Goal: Information Seeking & Learning: Learn about a topic

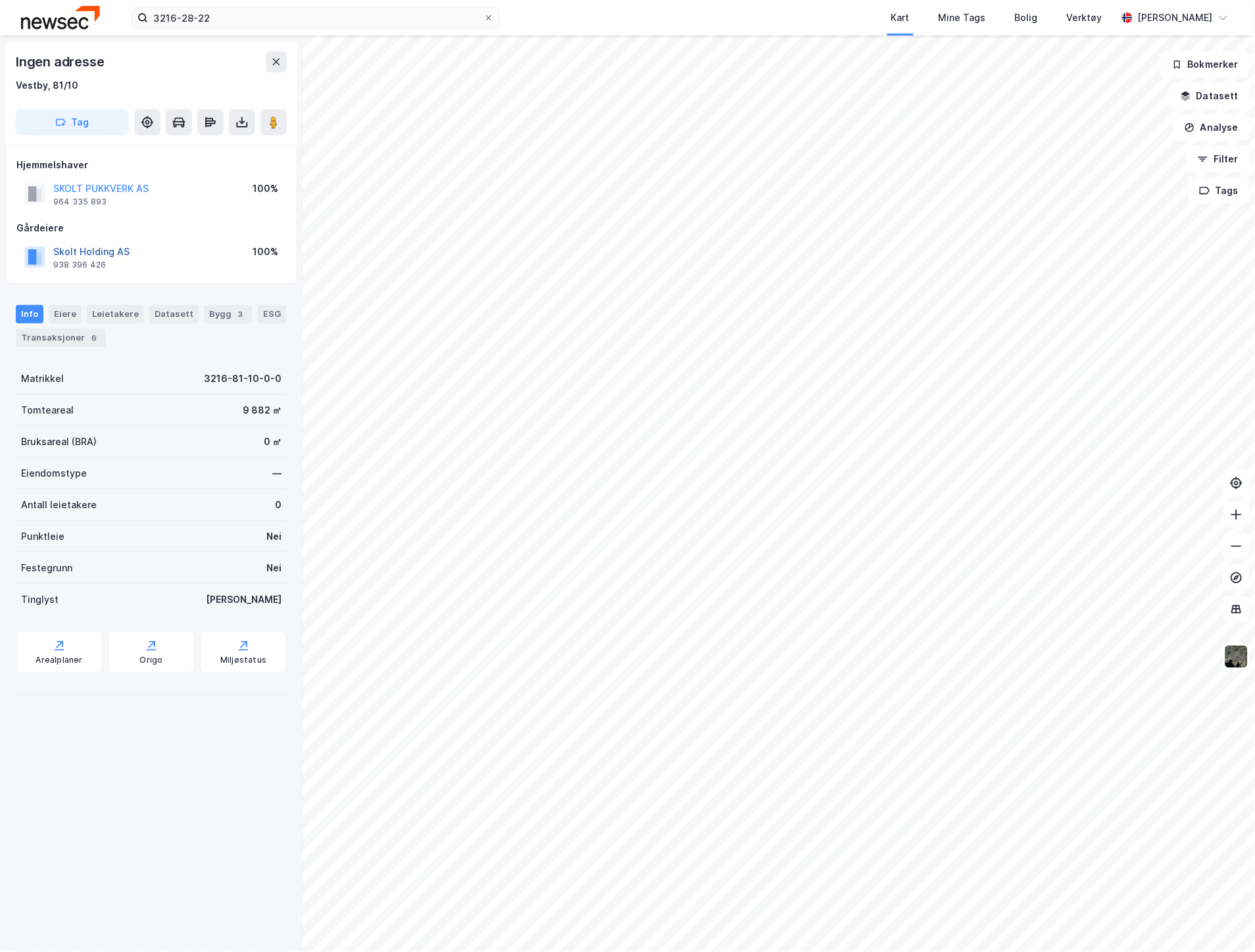
click at [0, 0] on button "Skolt Holding AS" at bounding box center [0, 0] width 0 height 0
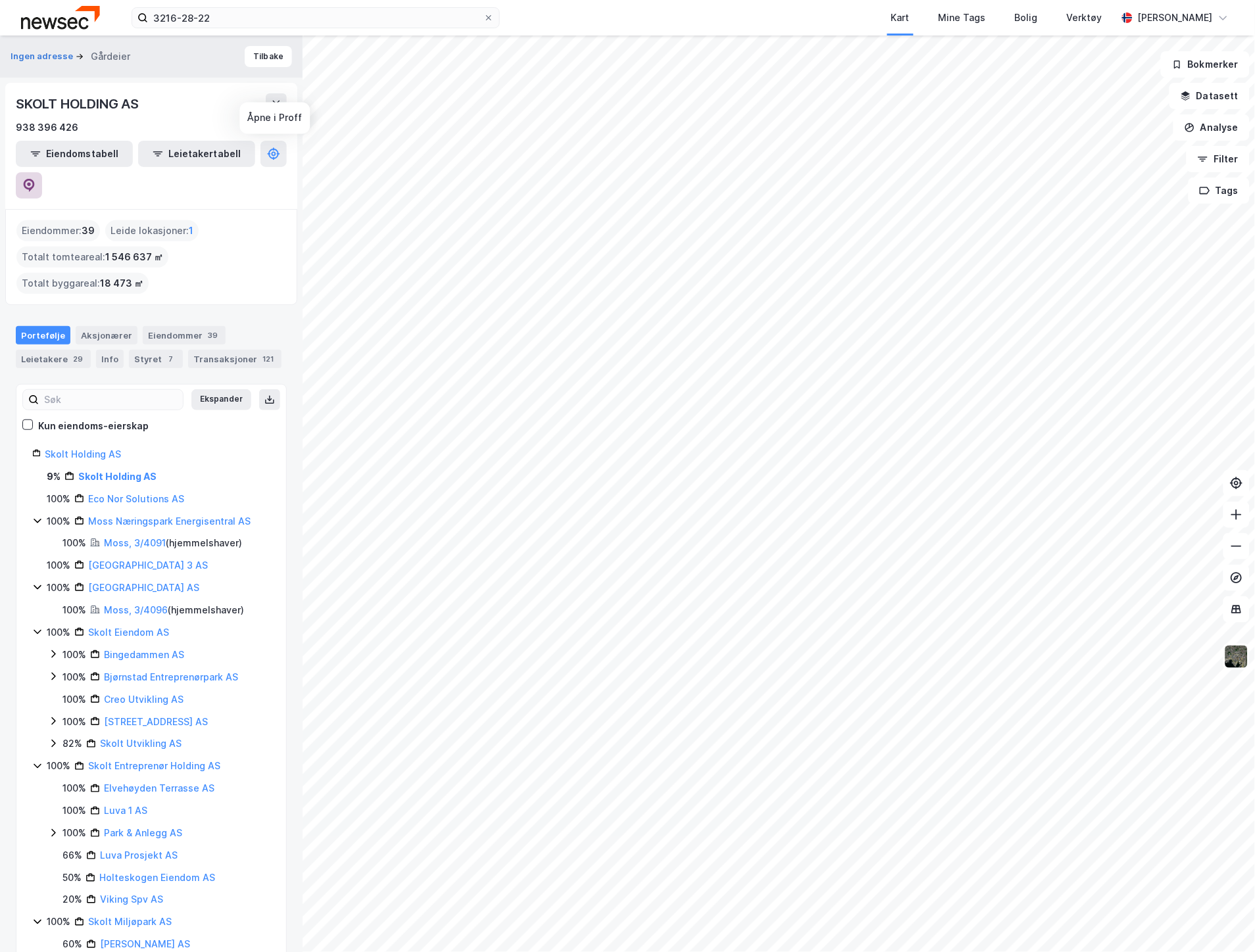
click at [42, 173] on button at bounding box center [29, 185] width 26 height 26
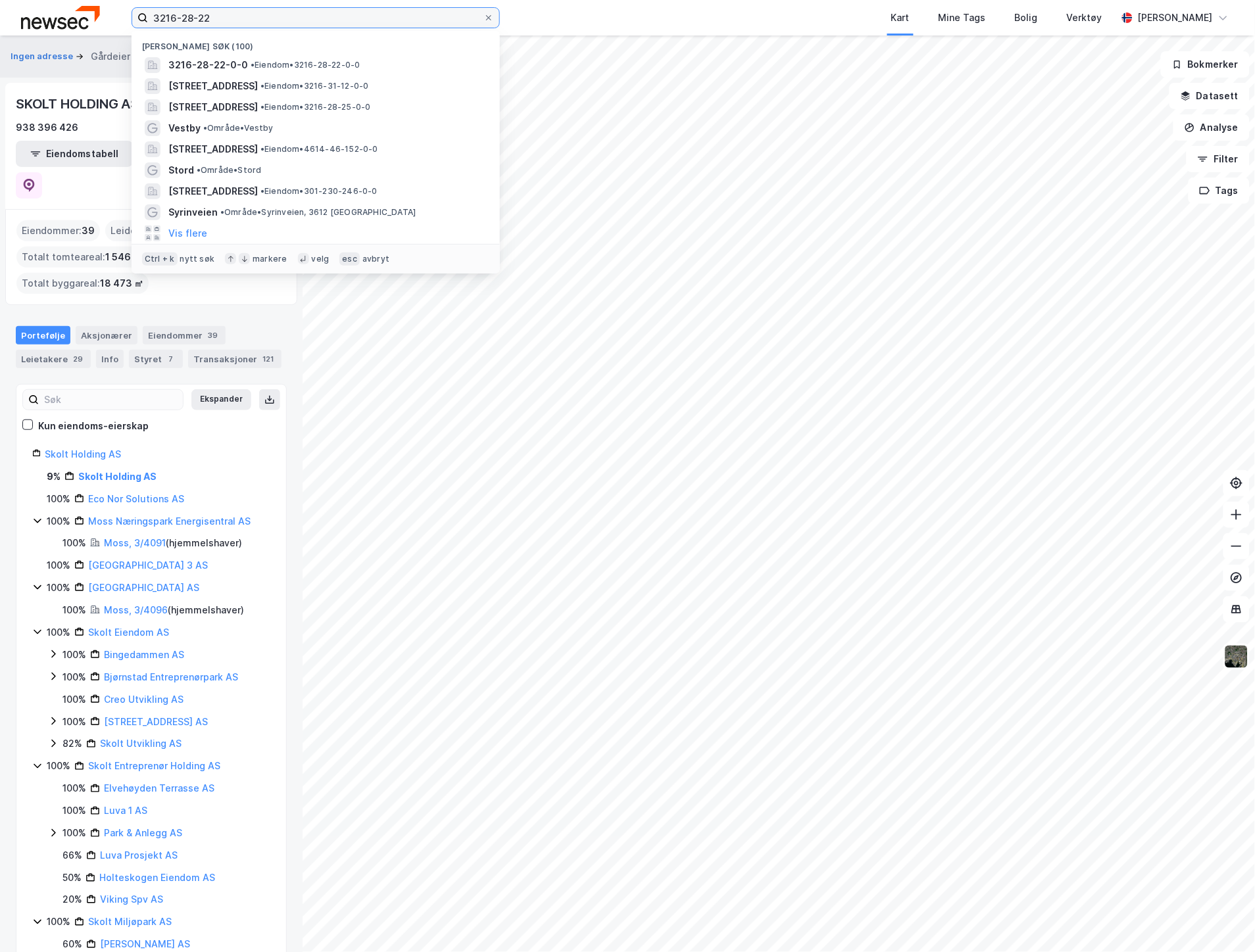
drag, startPoint x: 239, startPoint y: 20, endPoint x: -13, endPoint y: 6, distance: 252.4
click at [0, 6] on html "3216-28-22 Nylige søk [PHONE_NUMBER] • Eiendom • 3216-28-22-0-0 [STREET_ADDRESS…" at bounding box center [627, 476] width 1255 height 952
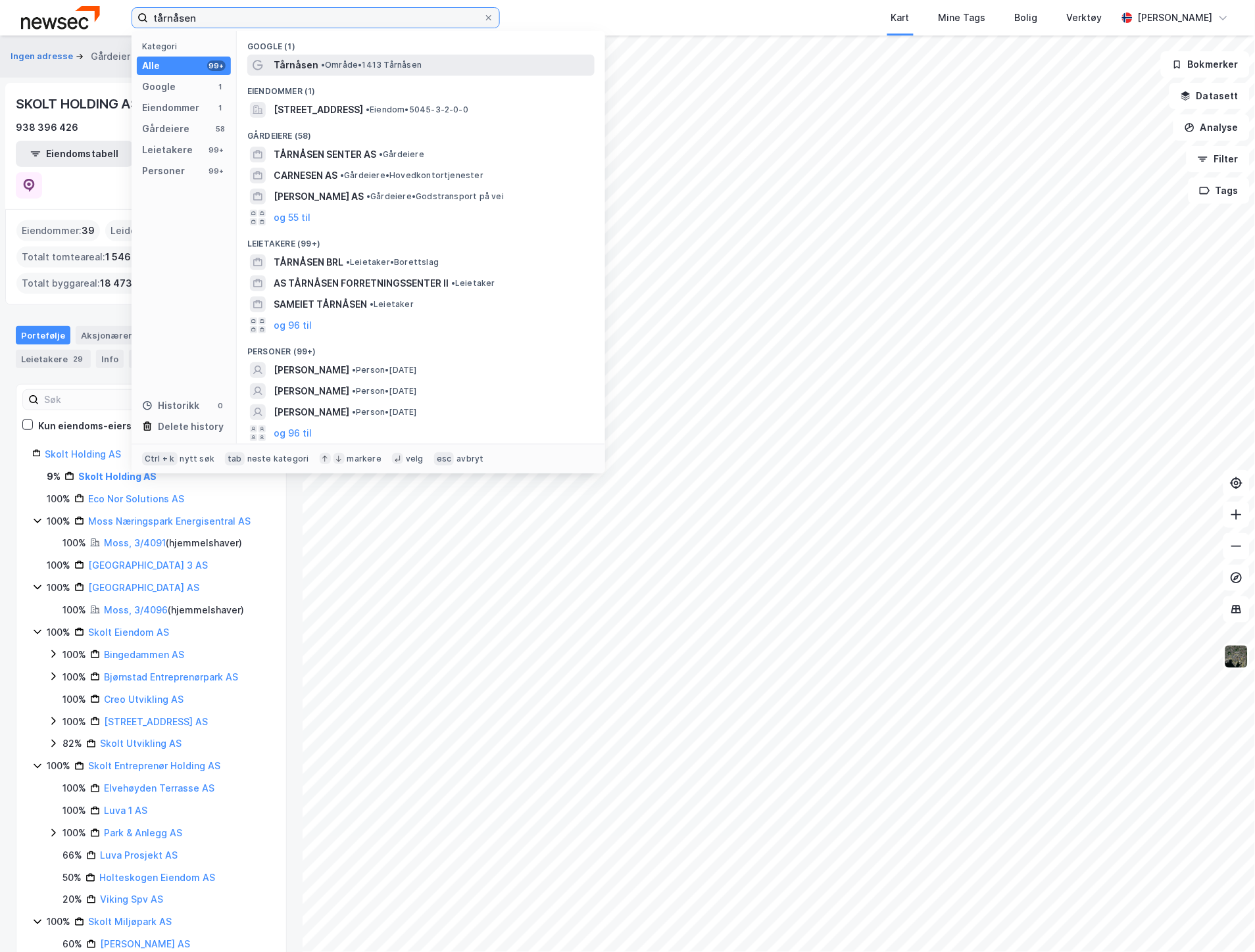
type input "tårnåsen"
click at [311, 67] on span "Tårnåsen" at bounding box center [296, 65] width 45 height 16
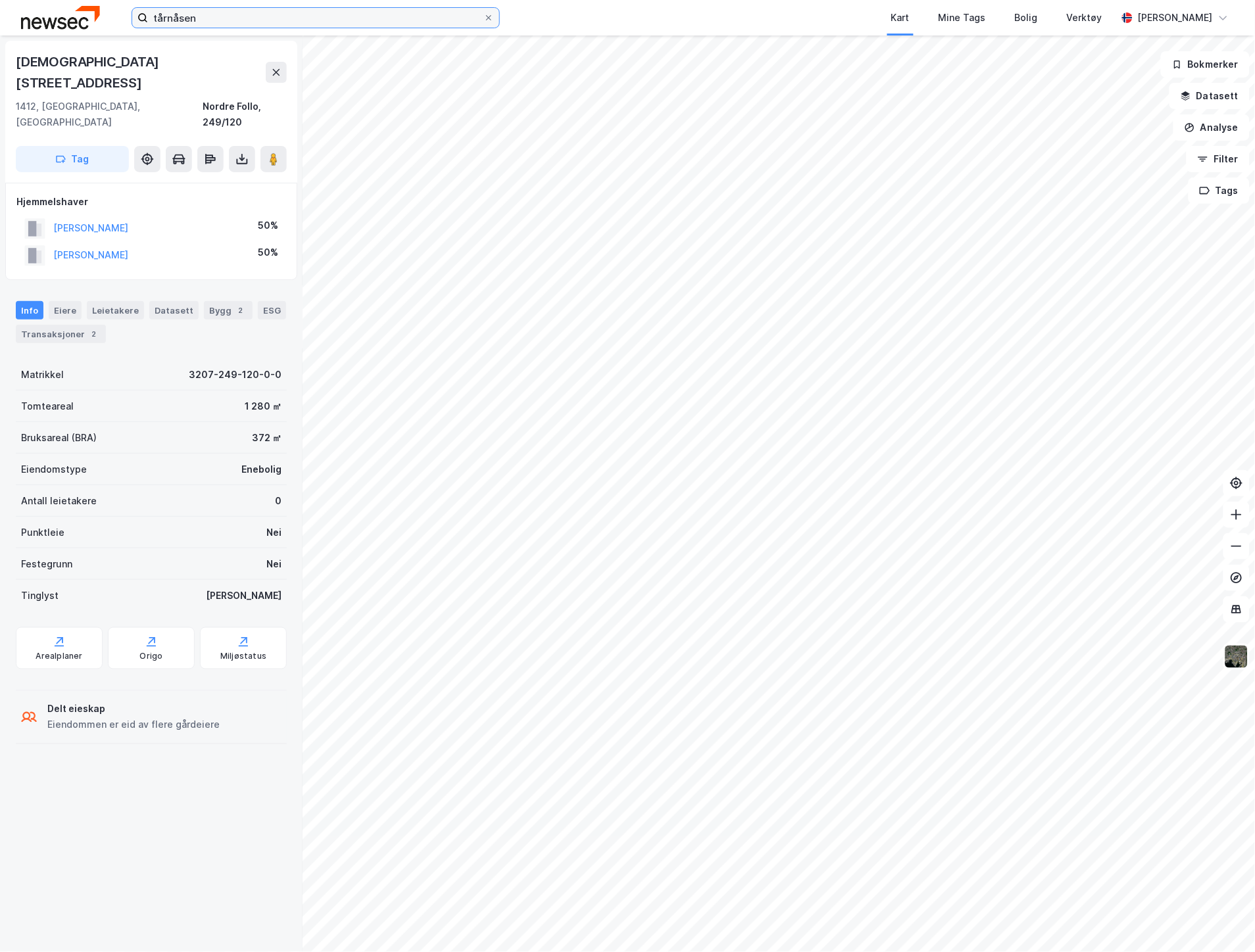
click at [248, 13] on input "tårnåsen" at bounding box center [316, 18] width 336 height 20
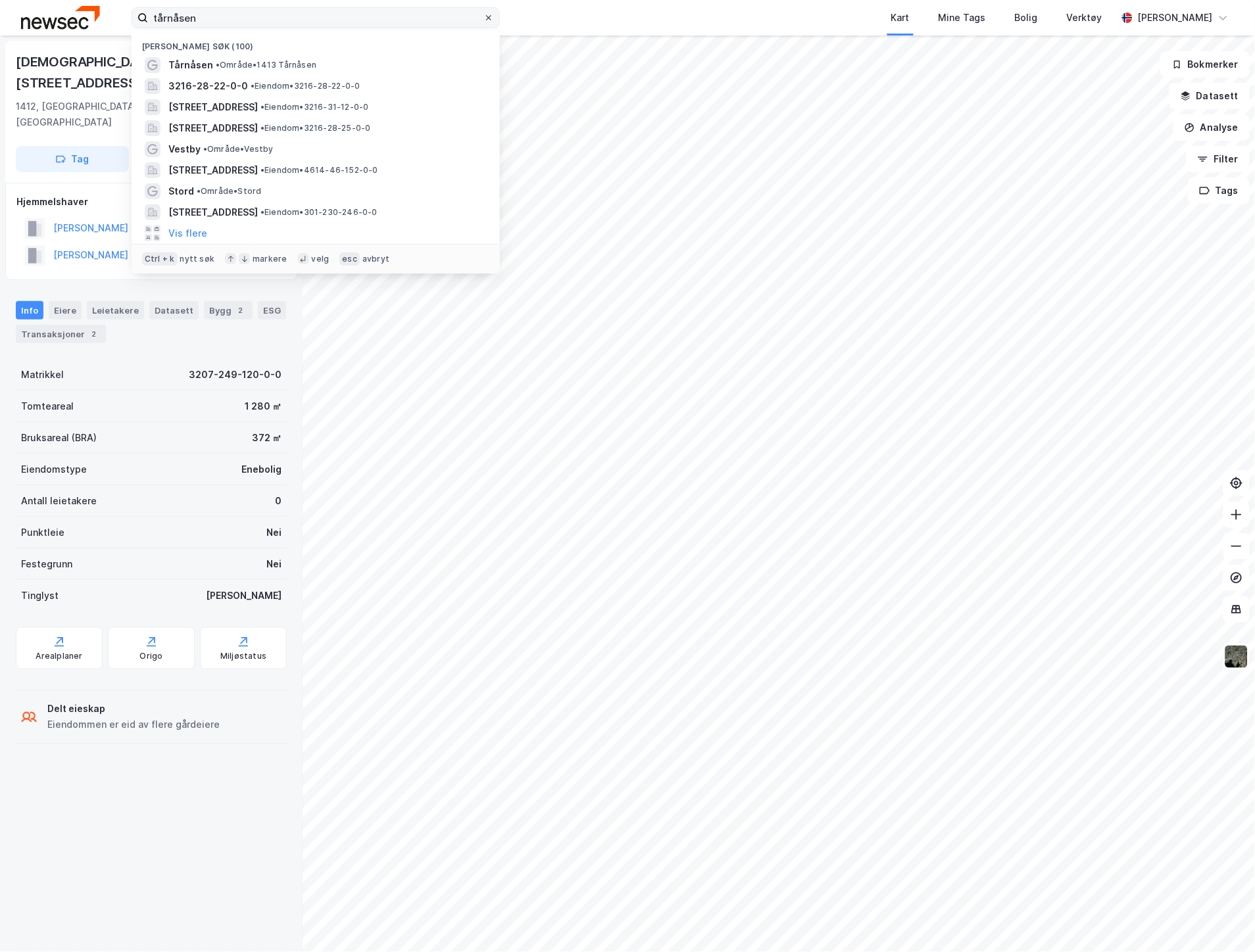
click at [488, 14] on icon at bounding box center [489, 18] width 8 height 8
click at [483, 13] on input "tårnåsen" at bounding box center [316, 18] width 336 height 20
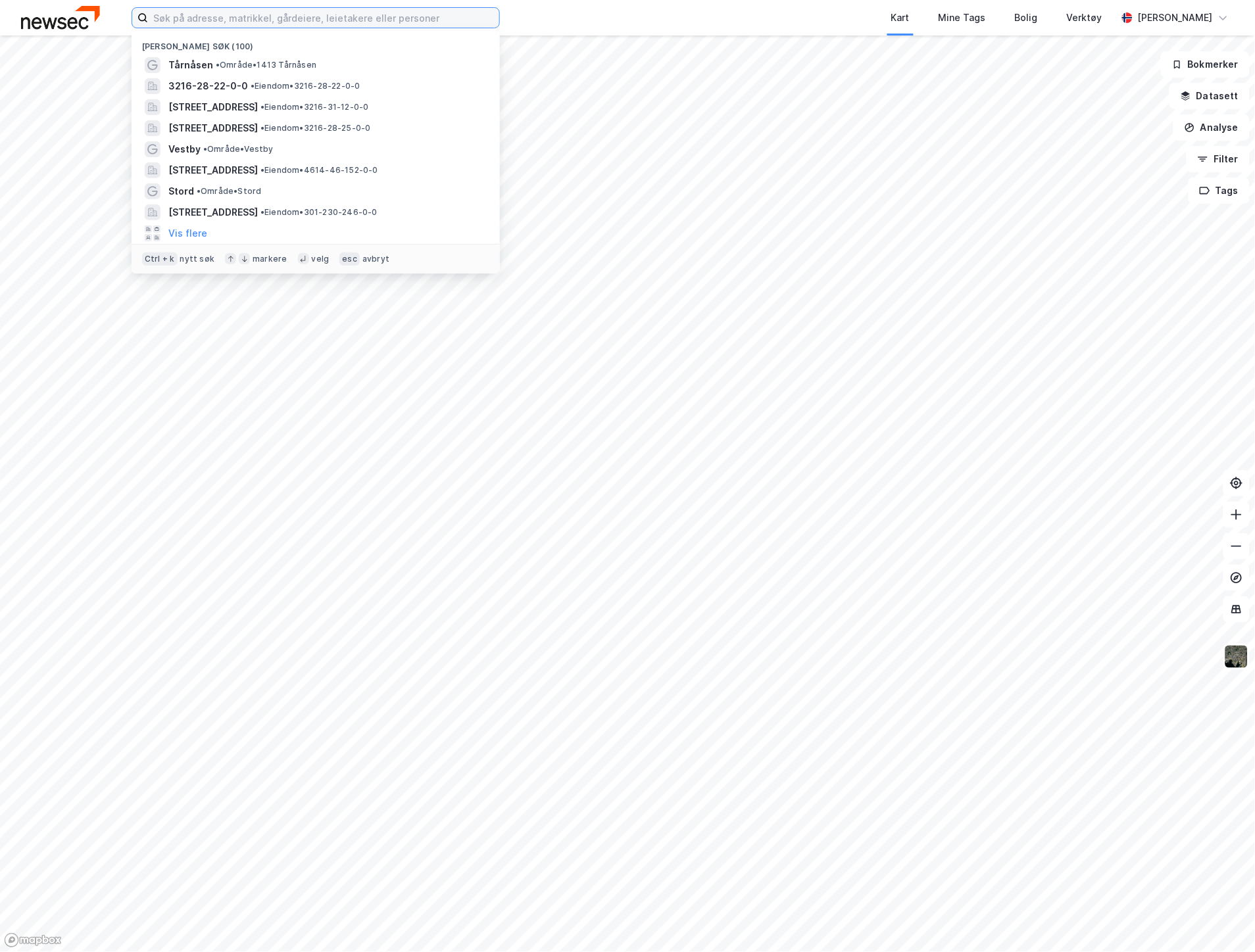
click at [262, 12] on input at bounding box center [323, 18] width 351 height 20
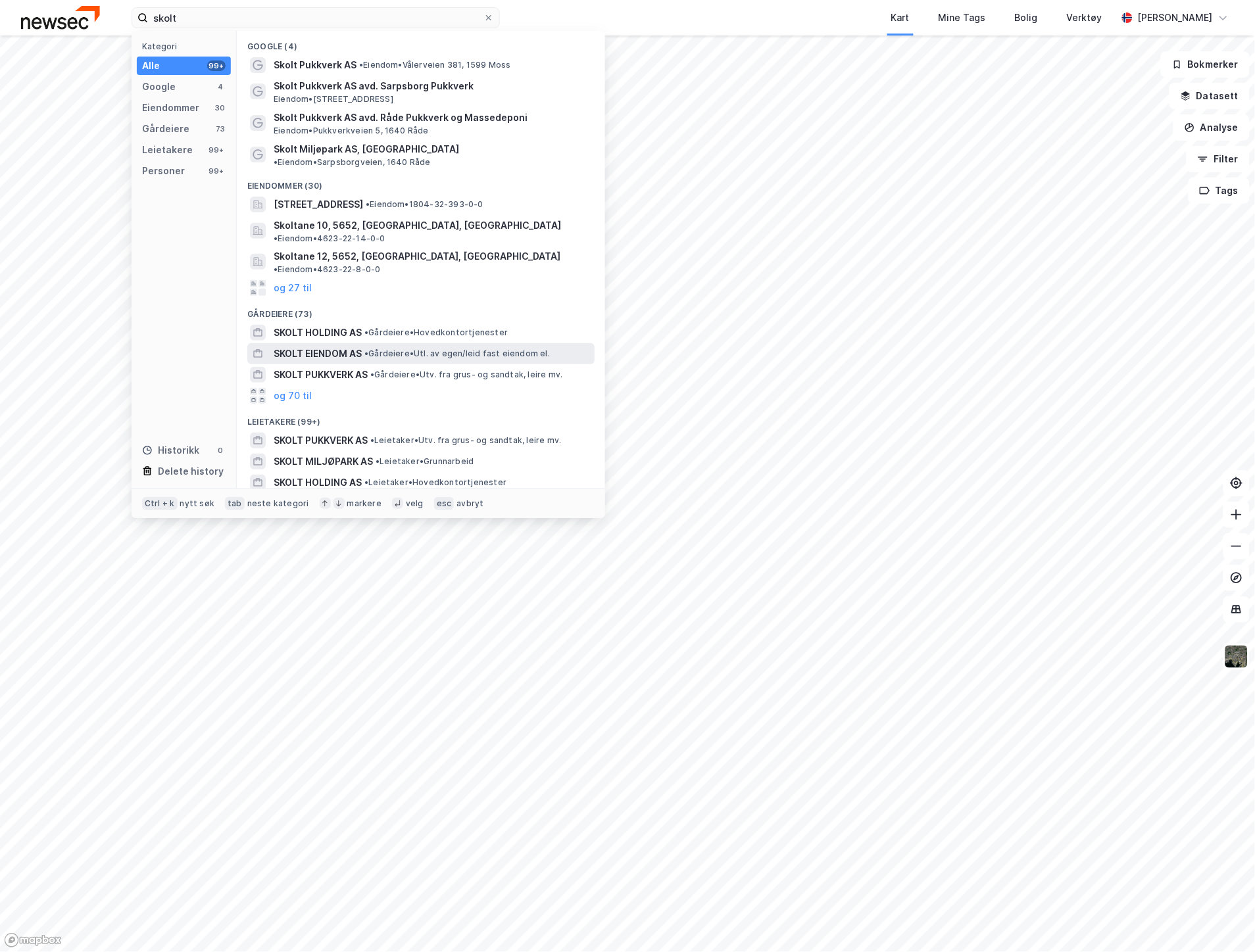
click at [381, 346] on div "SKOLT EIENDOM AS • Gårdeiere • Utl. av egen/leid fast eiendom el." at bounding box center [433, 354] width 319 height 16
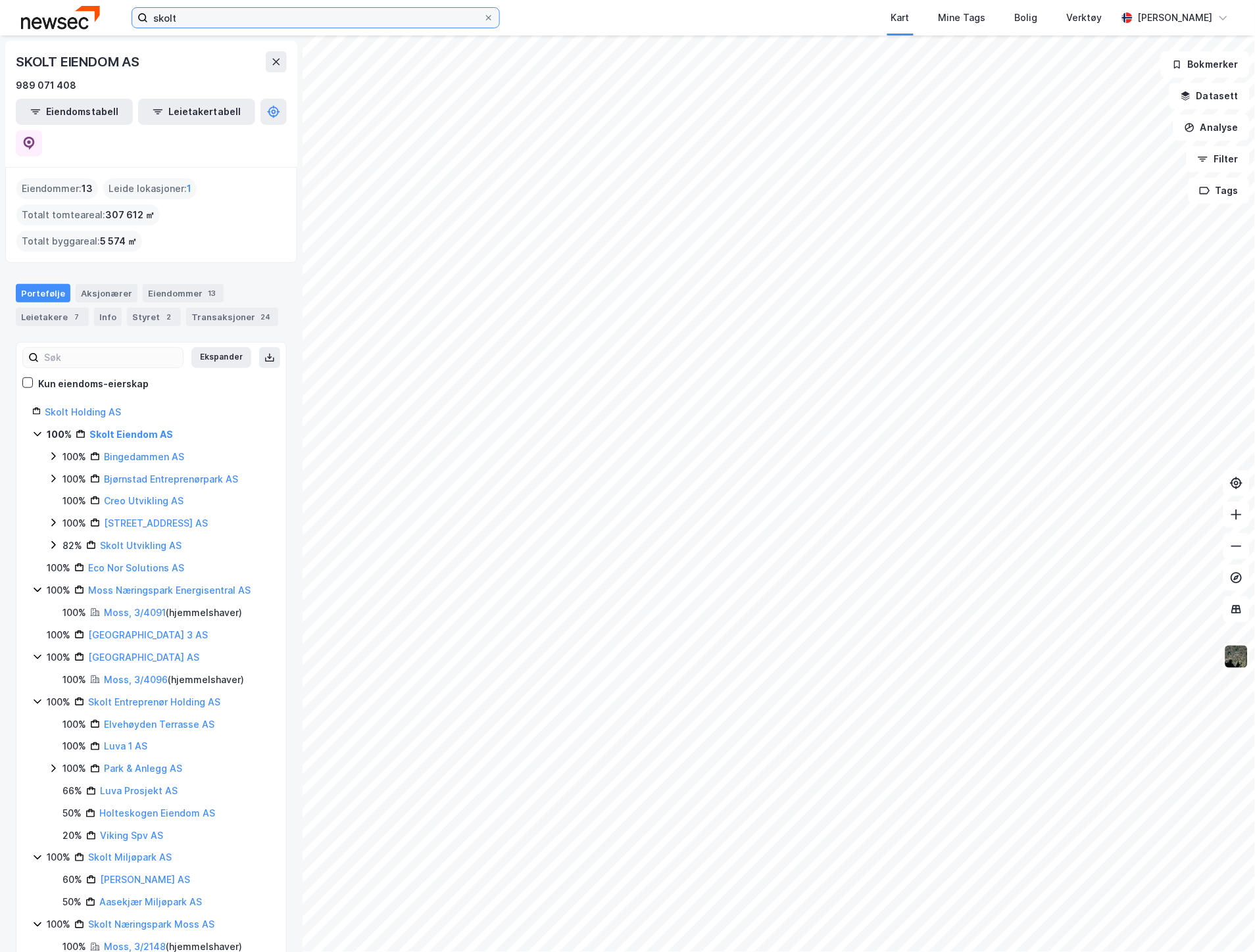
drag, startPoint x: 298, startPoint y: 23, endPoint x: -56, endPoint y: 23, distance: 354.0
click at [0, 23] on html "skolt Kart Mine Tags Bolig Verktøy [PERSON_NAME] © Mapbox © OpenStreetMap Impro…" at bounding box center [627, 476] width 1255 height 952
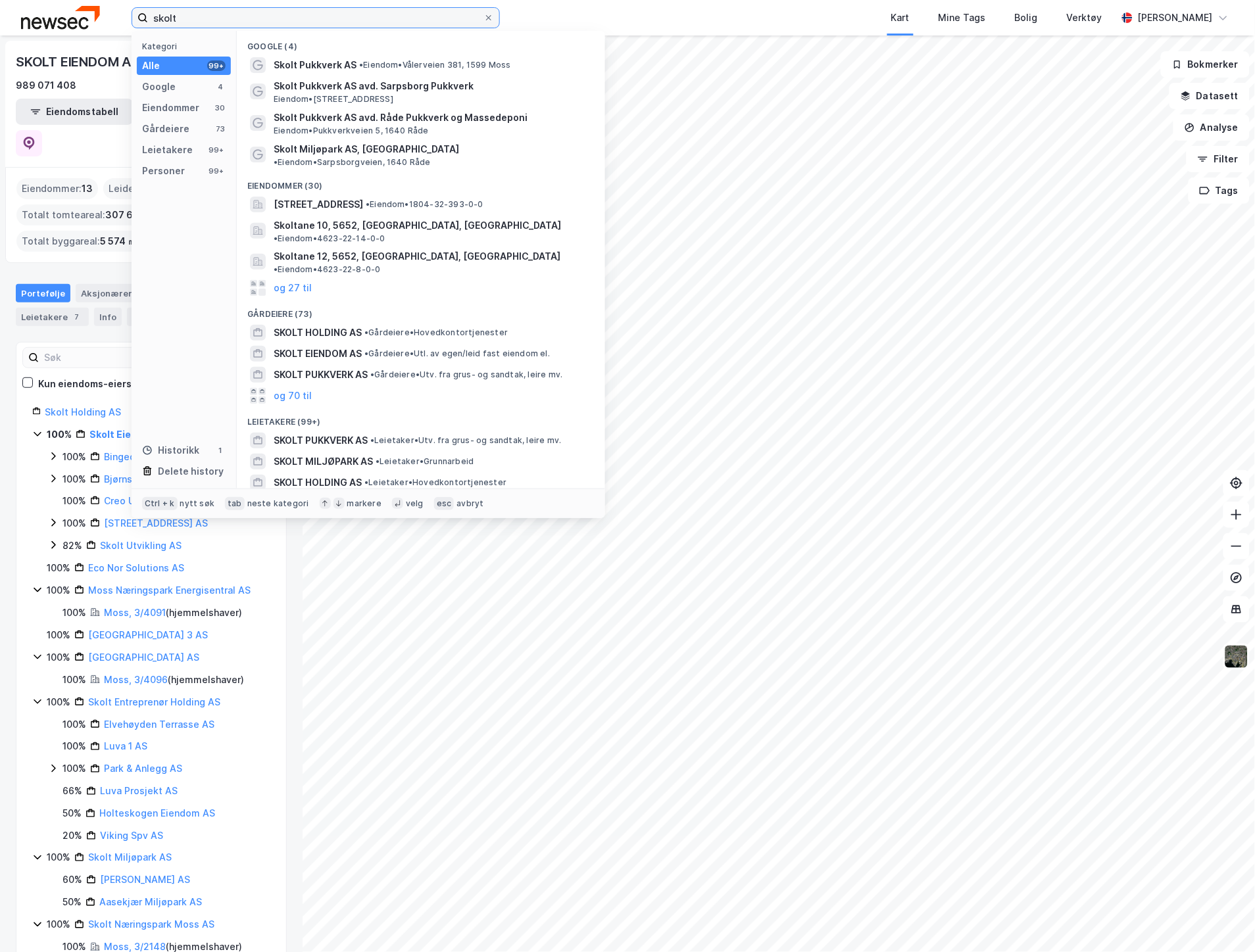
paste input "[STREET_ADDRESS]"
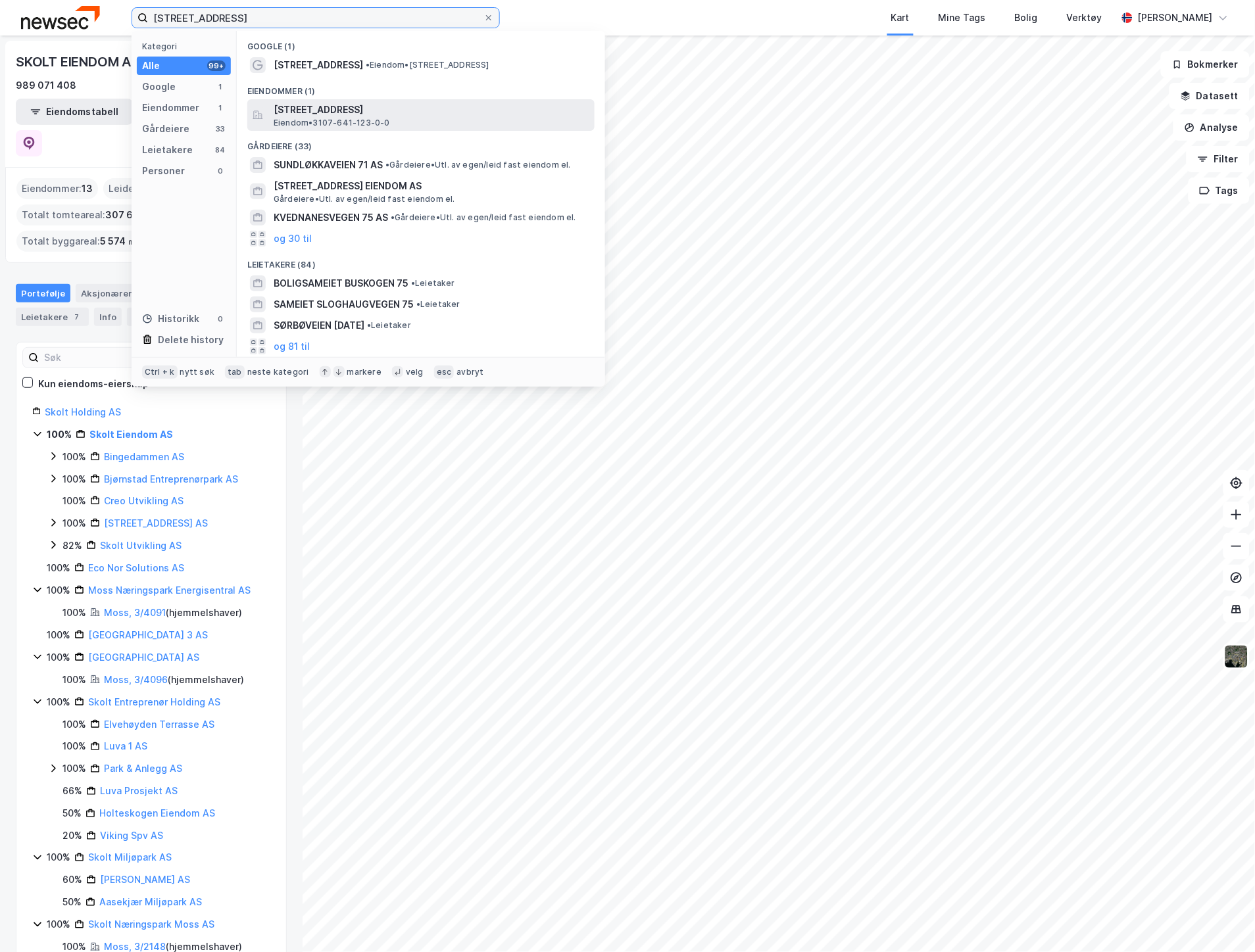
type input "[STREET_ADDRESS]"
click at [383, 113] on span "[STREET_ADDRESS]" at bounding box center [431, 110] width 316 height 16
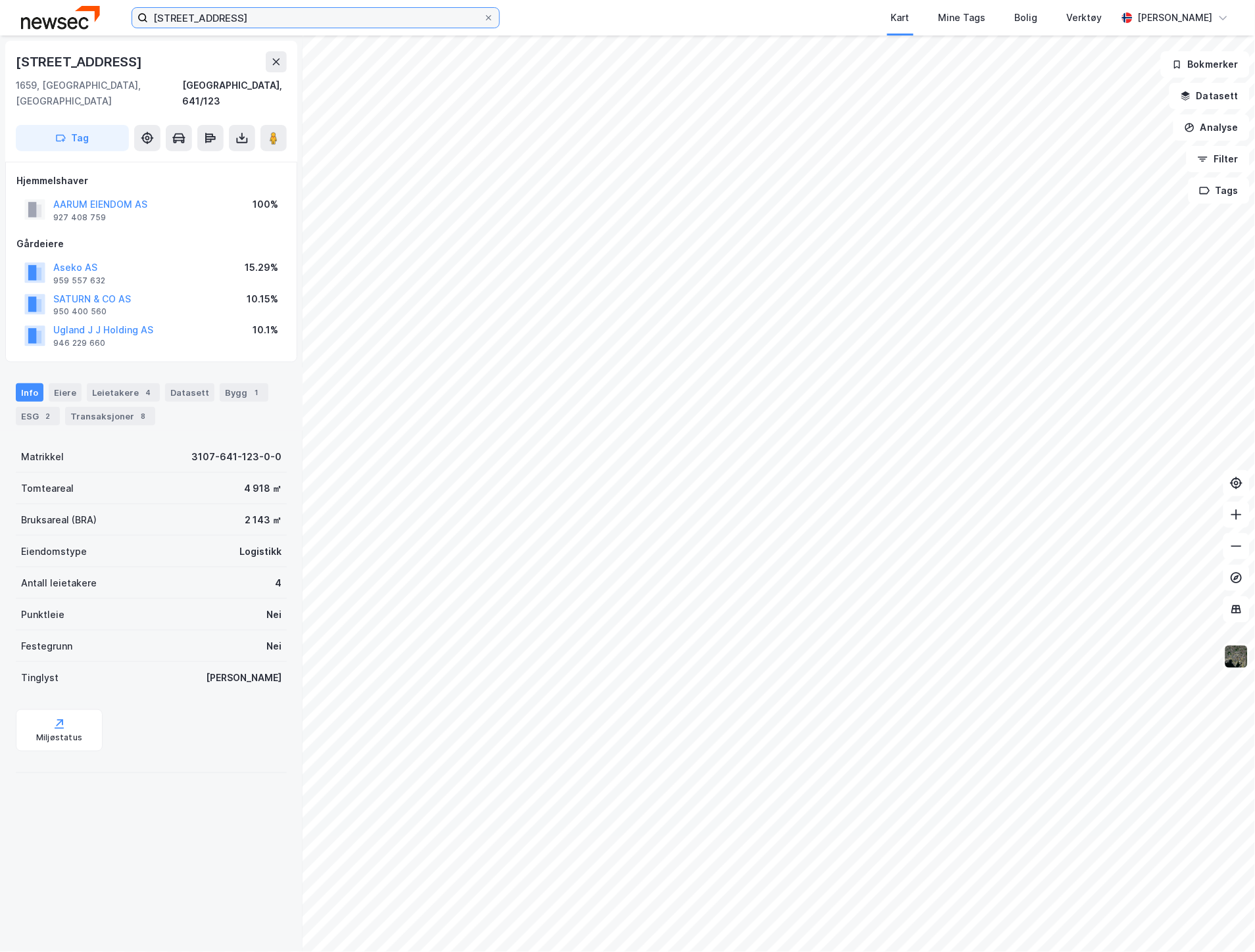
click at [287, 16] on input "[STREET_ADDRESS]" at bounding box center [316, 18] width 336 height 20
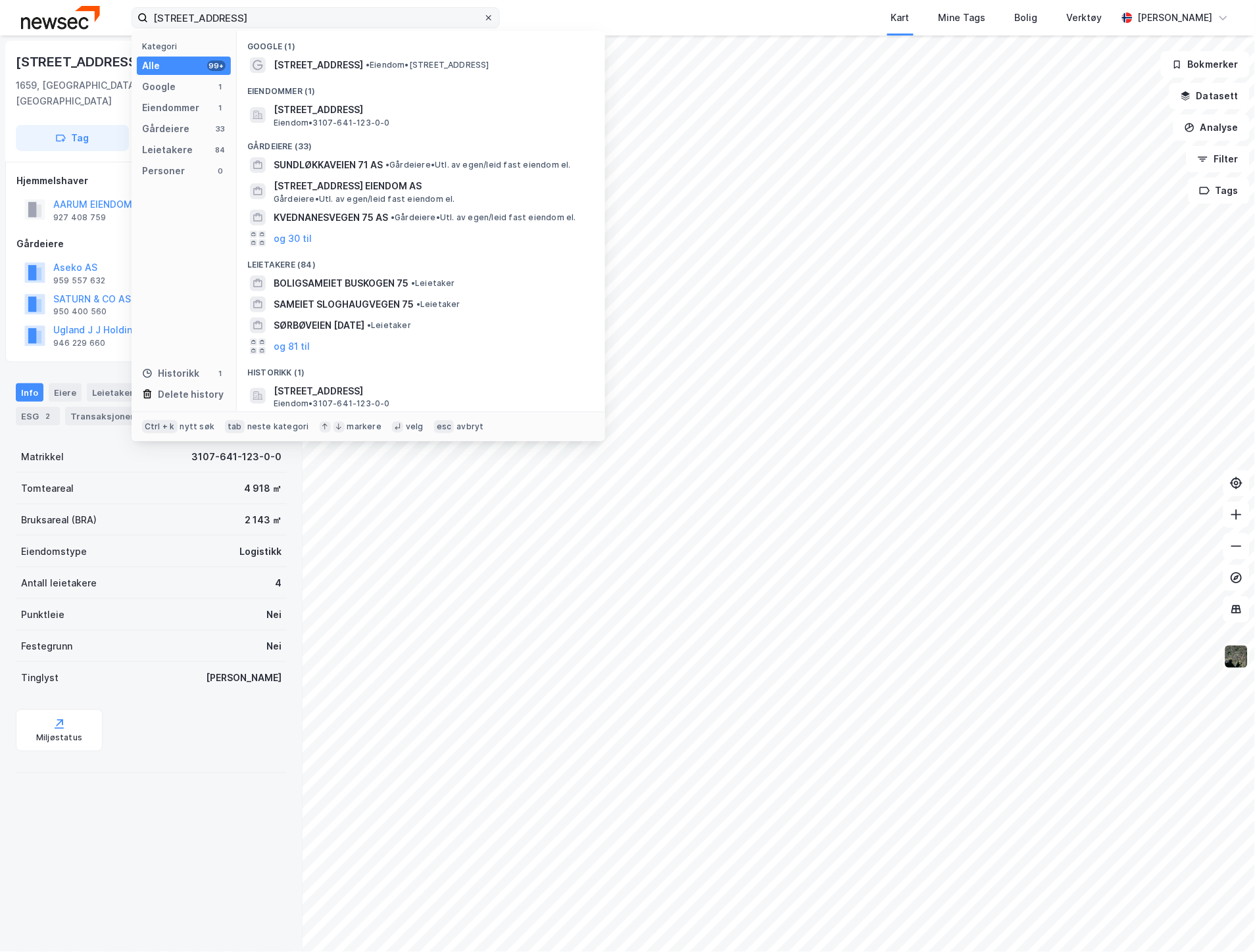
click at [486, 15] on icon at bounding box center [489, 18] width 8 height 8
click at [483, 15] on input "[STREET_ADDRESS]" at bounding box center [316, 18] width 336 height 20
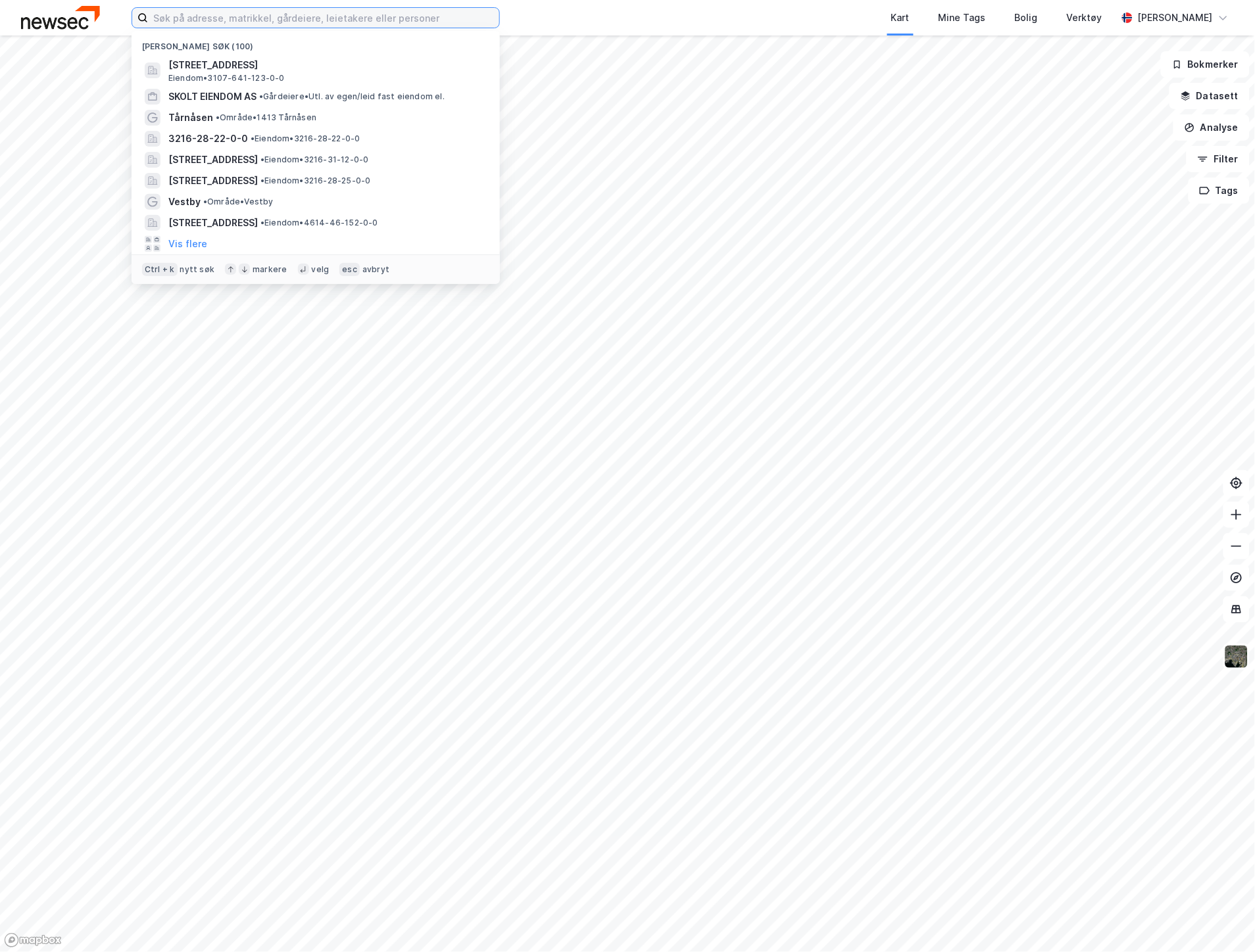
click at [329, 20] on input at bounding box center [323, 18] width 351 height 20
click at [313, 86] on div "SKOLT EIENDOM AS • Gårdeiere • Utl. av egen/leid fast eiendom el." at bounding box center [316, 96] width 348 height 21
